Goal: Information Seeking & Learning: Learn about a topic

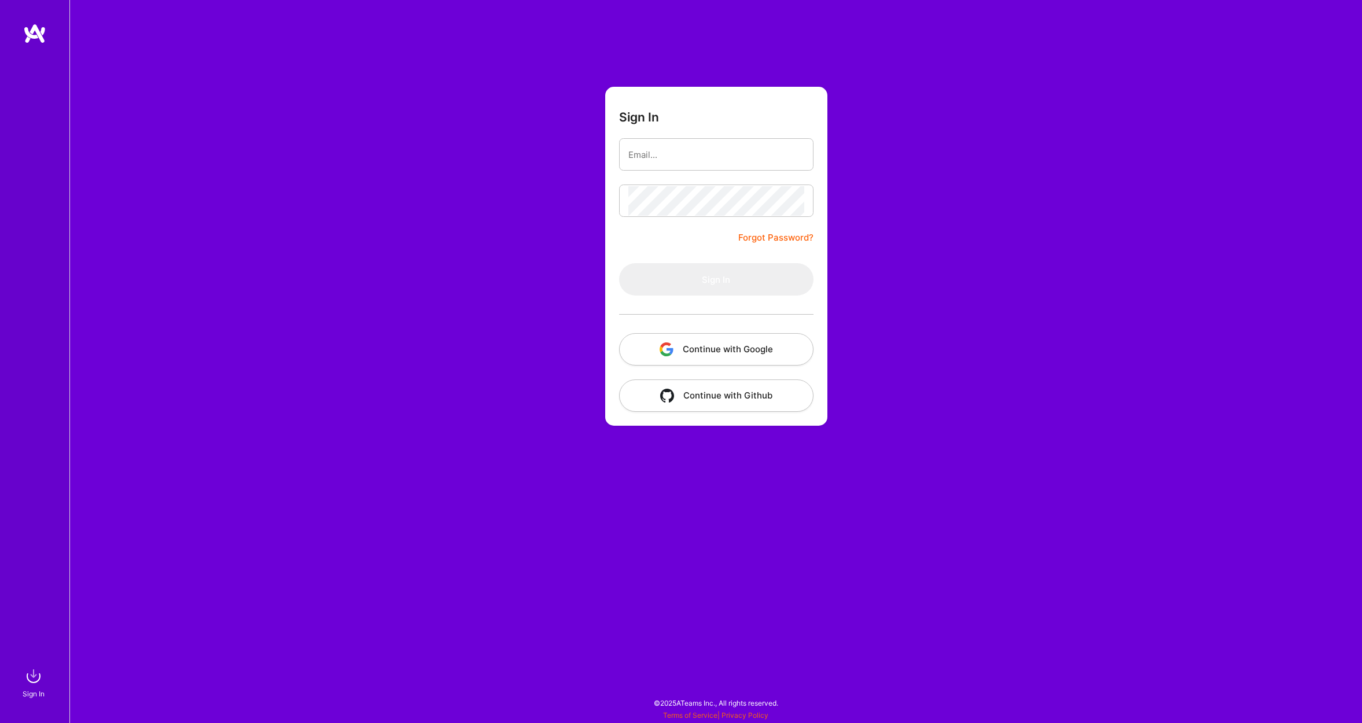
type input "jdt@jamesdterry.com"
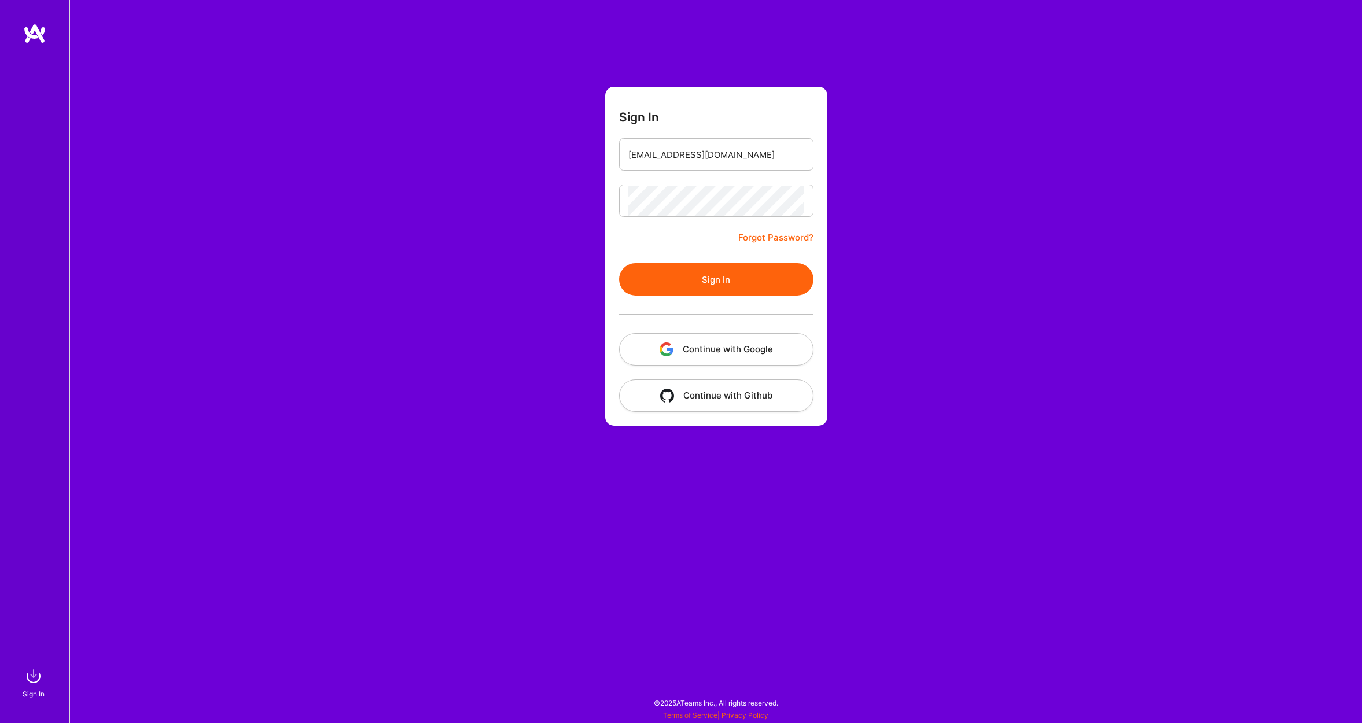
click at [736, 275] on button "Sign In" at bounding box center [716, 279] width 194 height 32
